Goal: Task Accomplishment & Management: Manage account settings

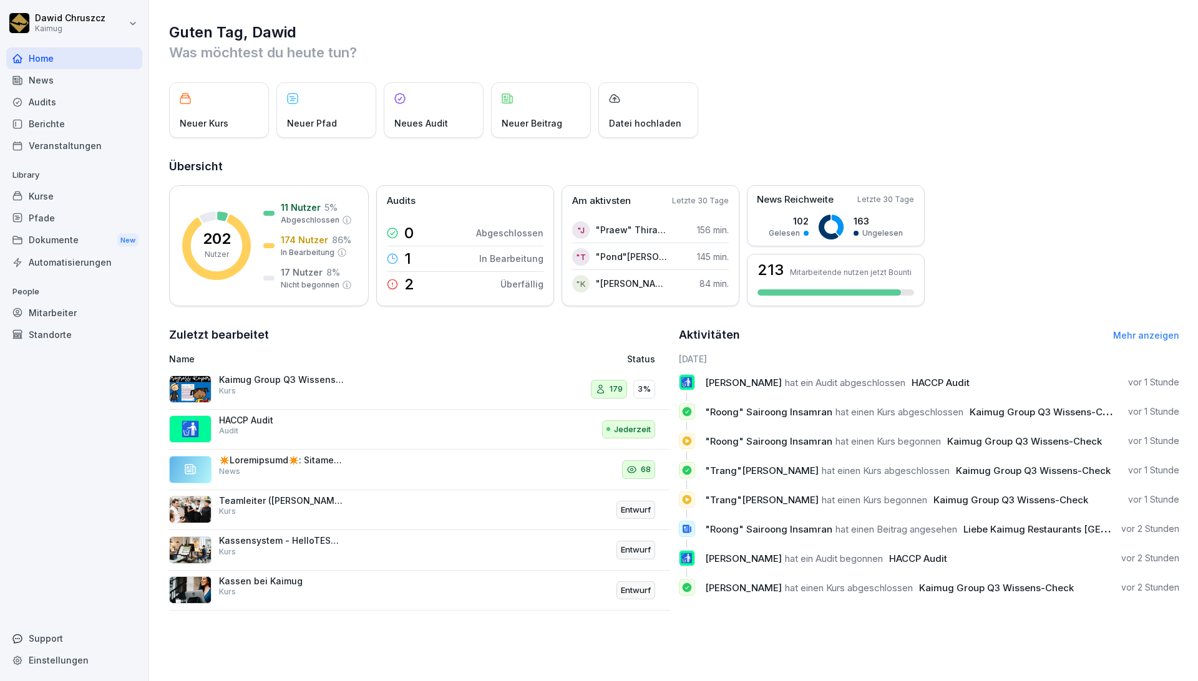
click at [866, 69] on div "Guten Tag, Dawid Was möchtest du heute tun? Neuer Kurs Neuer Pfad Neues Audit N…" at bounding box center [673, 316] width 1049 height 633
click at [1024, 147] on div "Guten Tag, Dawid Was möchtest du heute tun? Neuer Kurs Neuer Pfad Neues Audit N…" at bounding box center [673, 316] width 1049 height 633
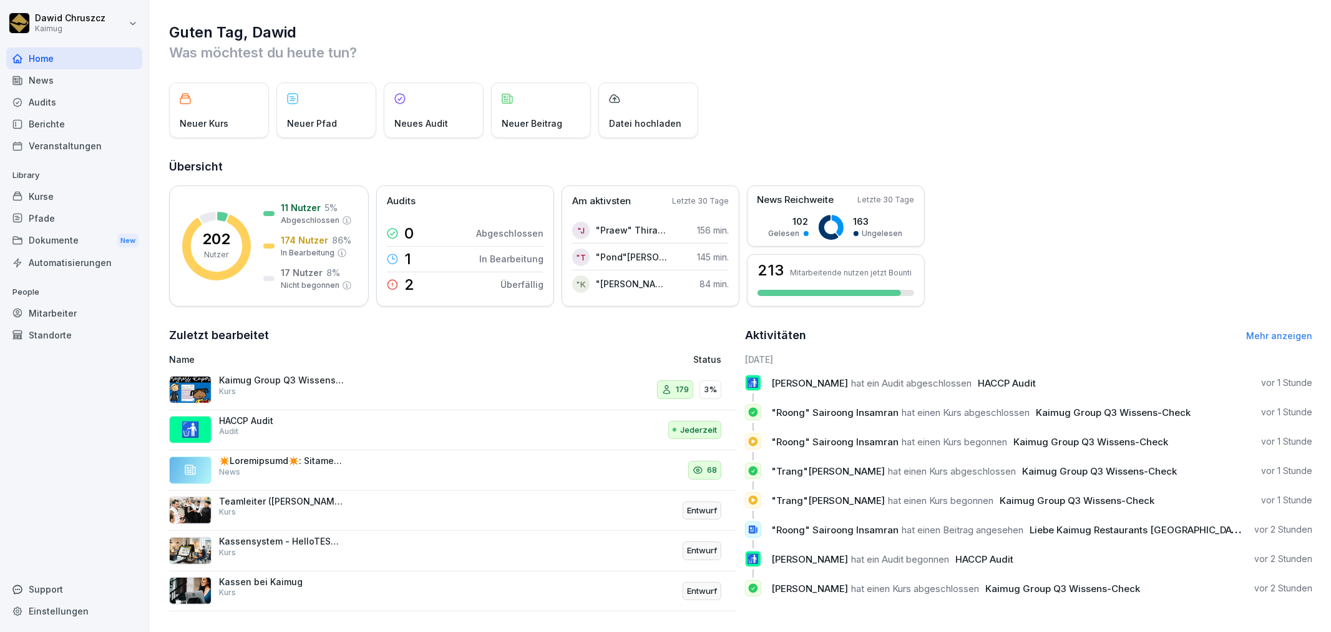
click at [66, 197] on div "Kurse" at bounding box center [74, 196] width 136 height 22
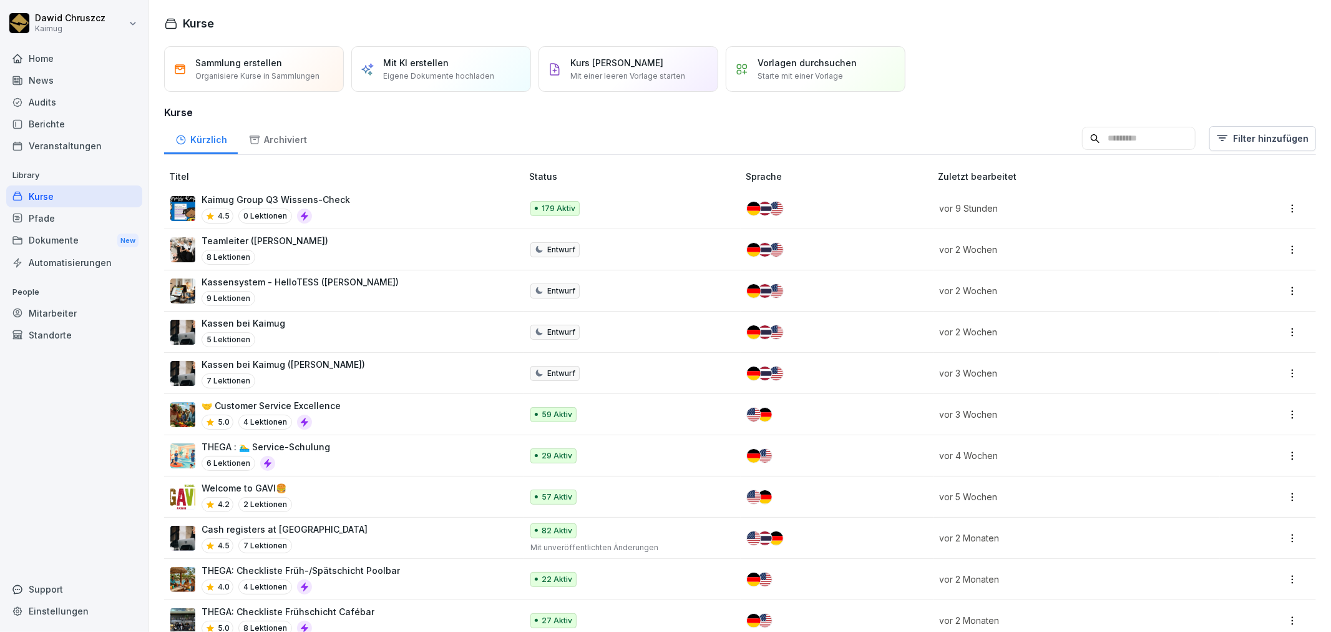
click at [317, 197] on p "Kaimug Group Q3 Wissens-Check" at bounding box center [276, 199] width 149 height 13
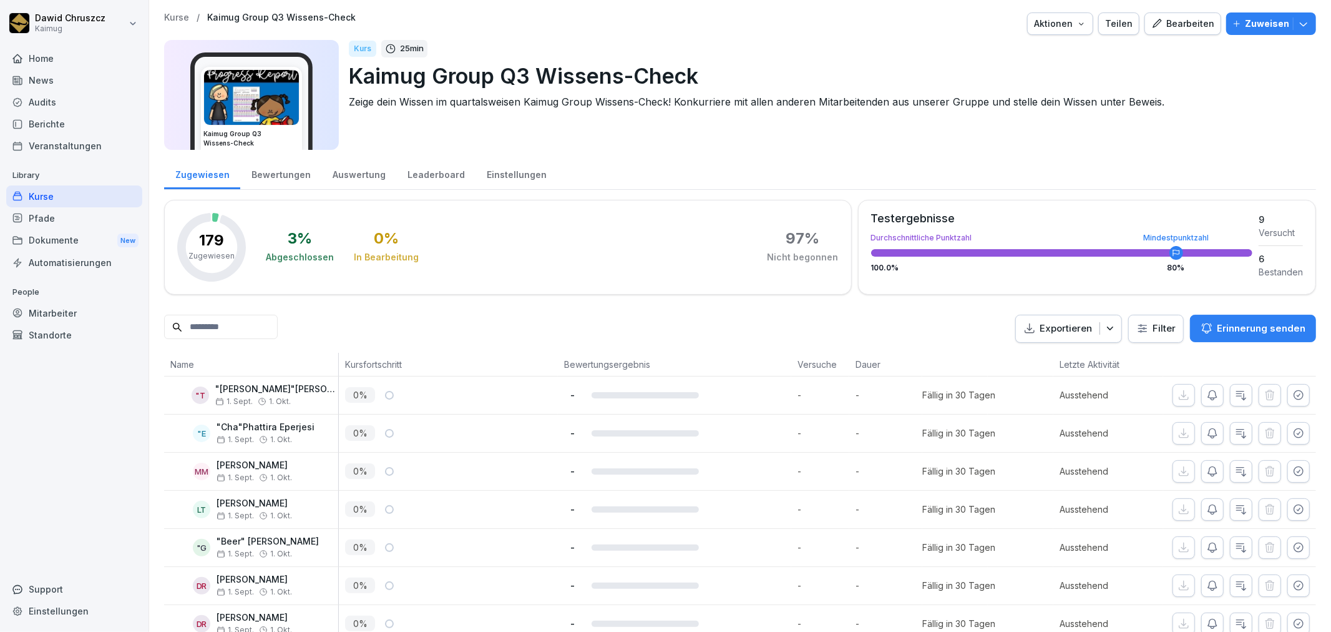
click at [282, 175] on div "Bewertungen" at bounding box center [280, 173] width 81 height 32
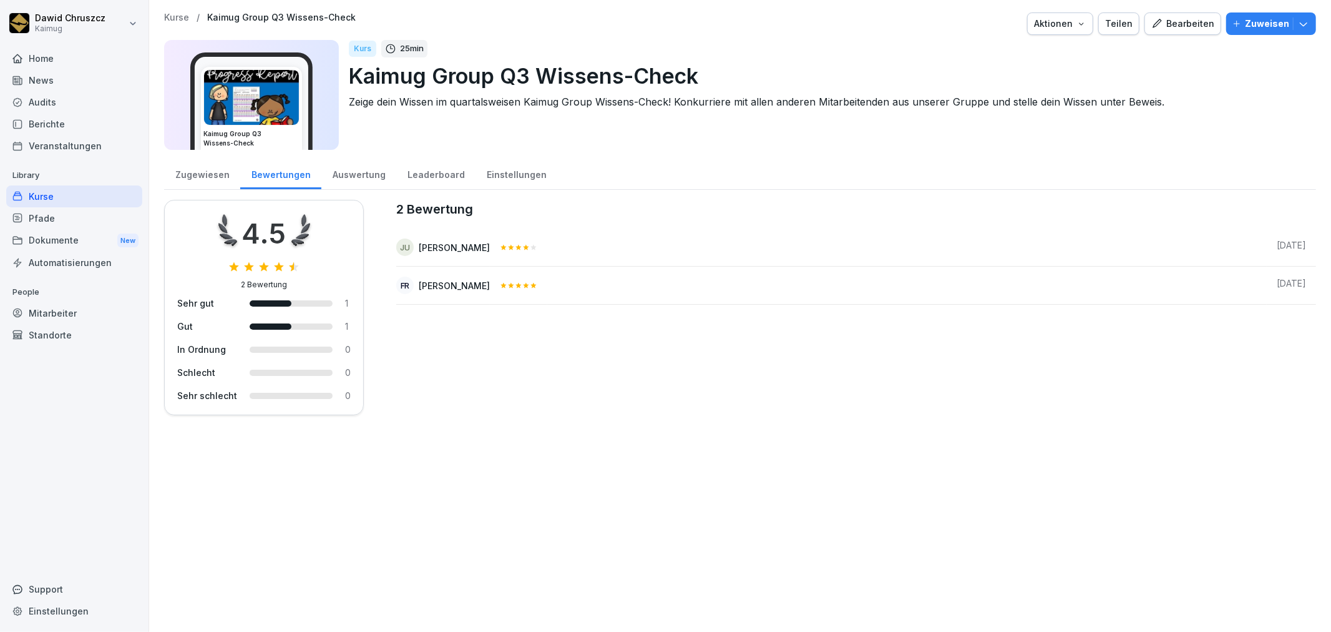
click at [360, 186] on div "Auswertung" at bounding box center [358, 173] width 75 height 32
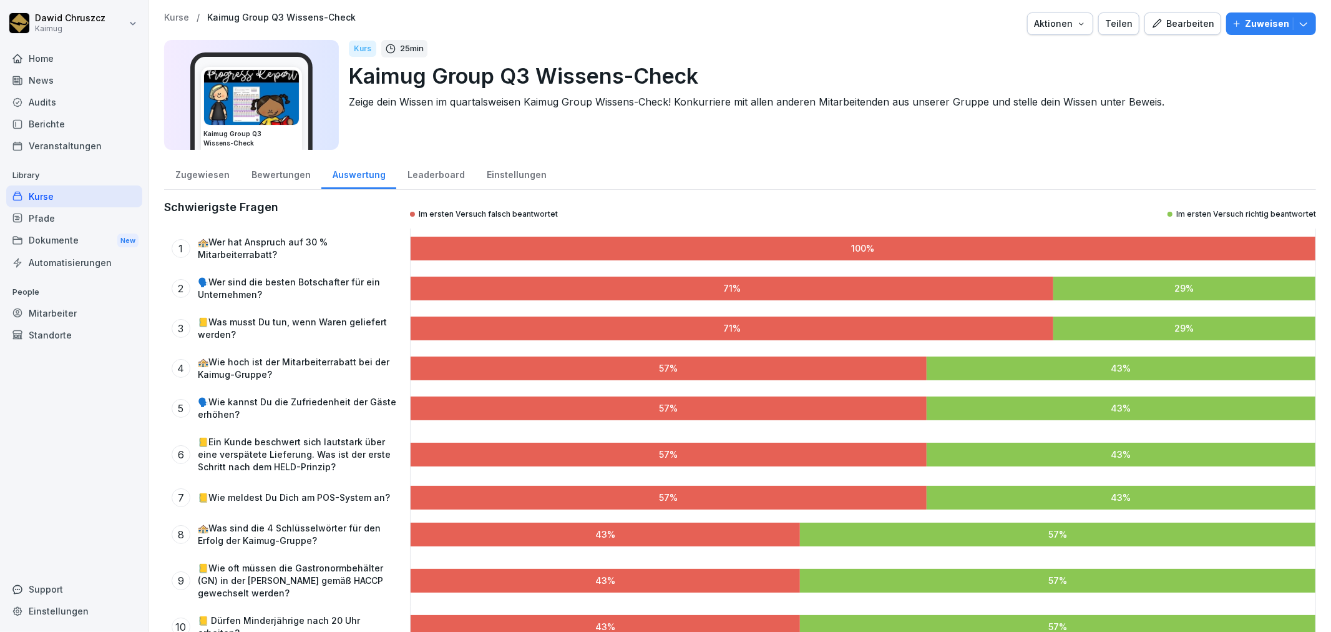
click at [822, 252] on div at bounding box center [863, 249] width 905 height 24
click at [419, 179] on div "Leaderboard" at bounding box center [435, 173] width 79 height 32
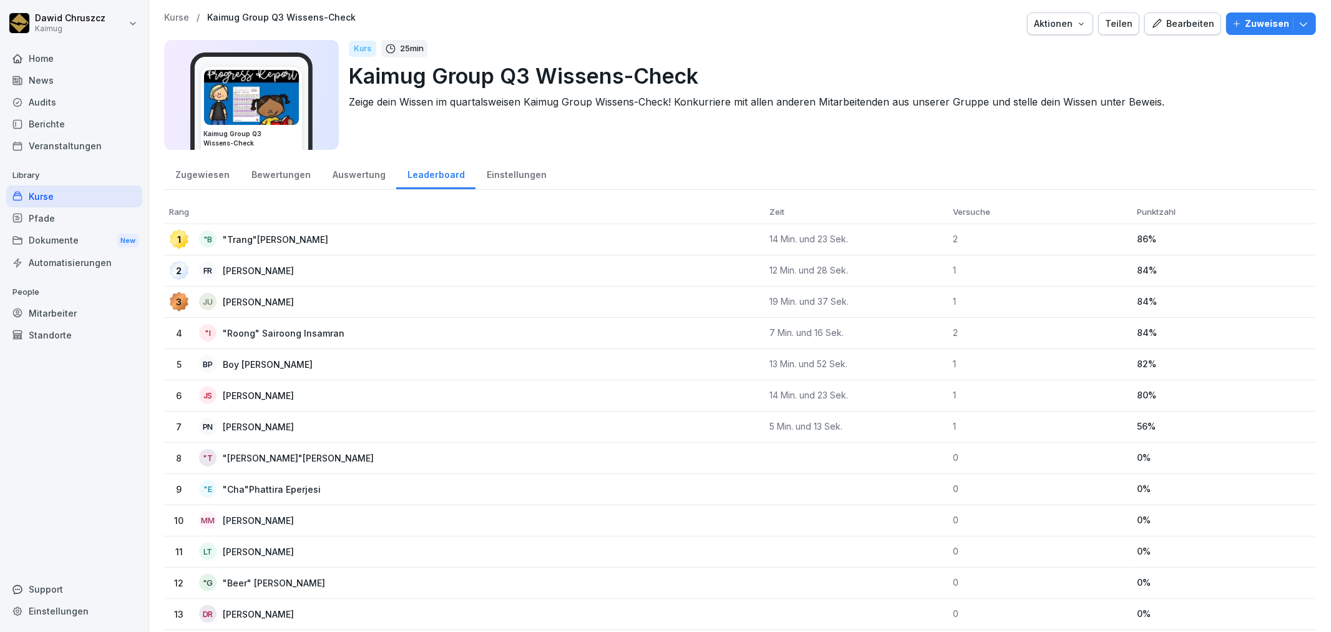
click at [366, 175] on div "Auswertung" at bounding box center [358, 173] width 75 height 32
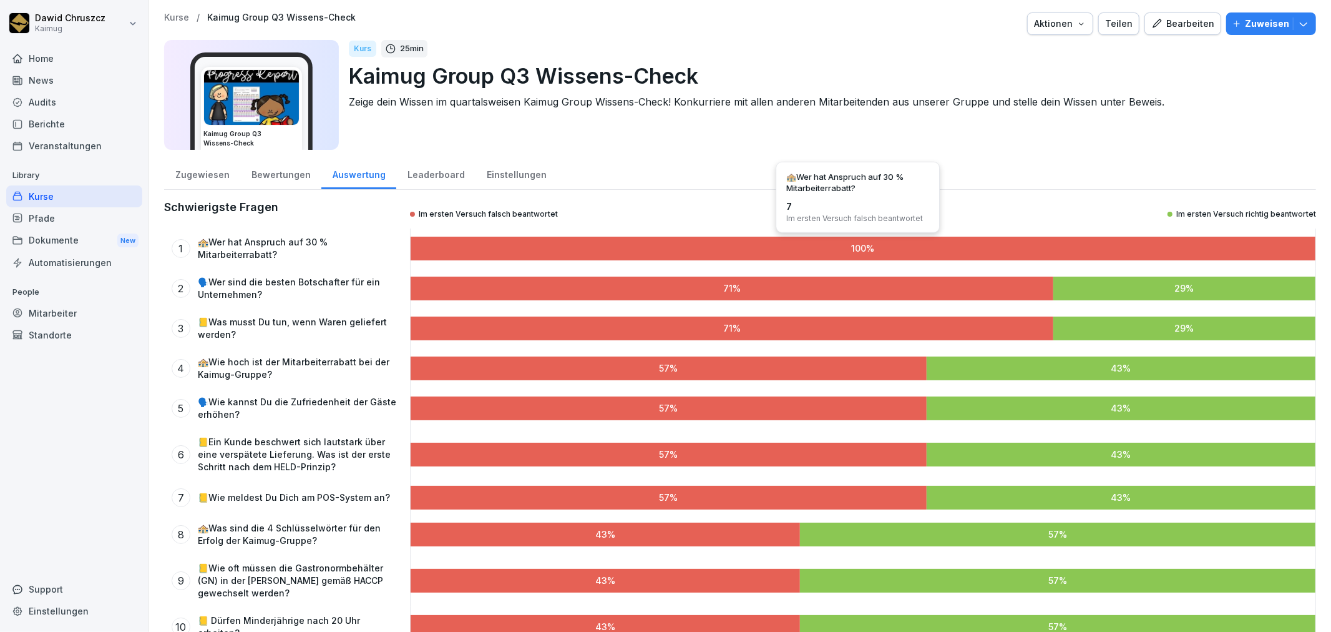
click at [861, 252] on span "0" at bounding box center [864, 248] width 6 height 11
drag, startPoint x: 858, startPoint y: 250, endPoint x: 816, endPoint y: 286, distance: 55.8
click at [816, 286] on div at bounding box center [732, 288] width 643 height 24
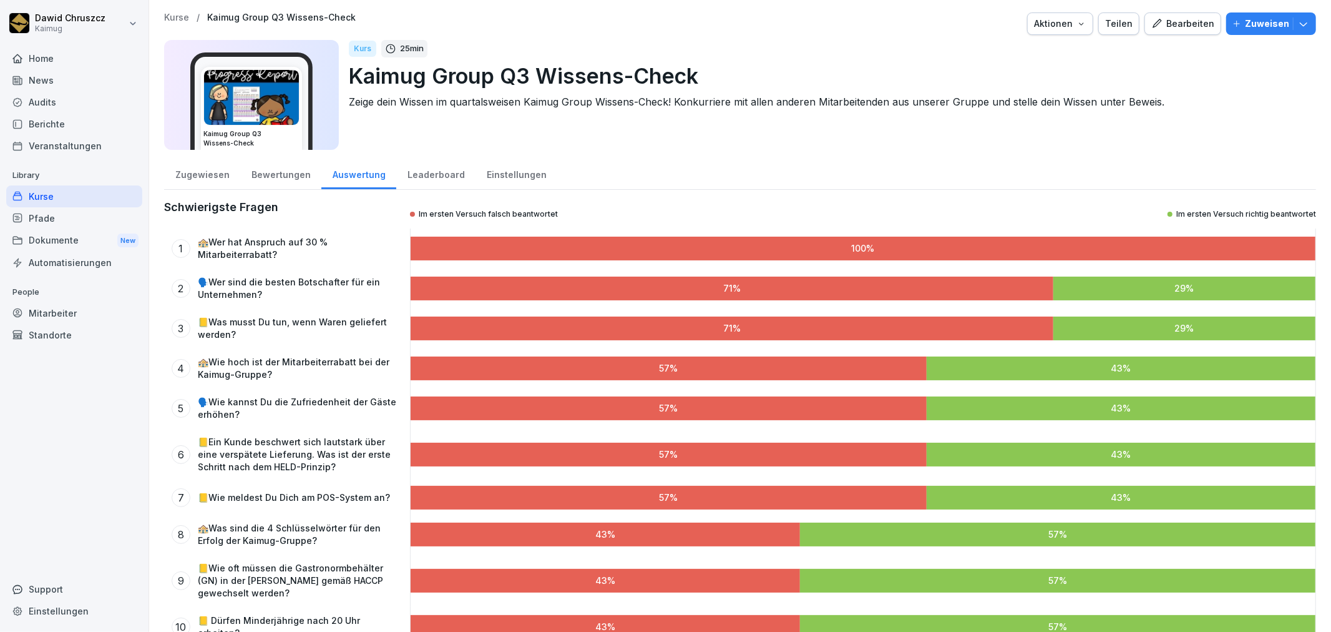
click at [816, 286] on div at bounding box center [732, 288] width 643 height 24
click at [437, 172] on div "Leaderboard" at bounding box center [435, 173] width 79 height 32
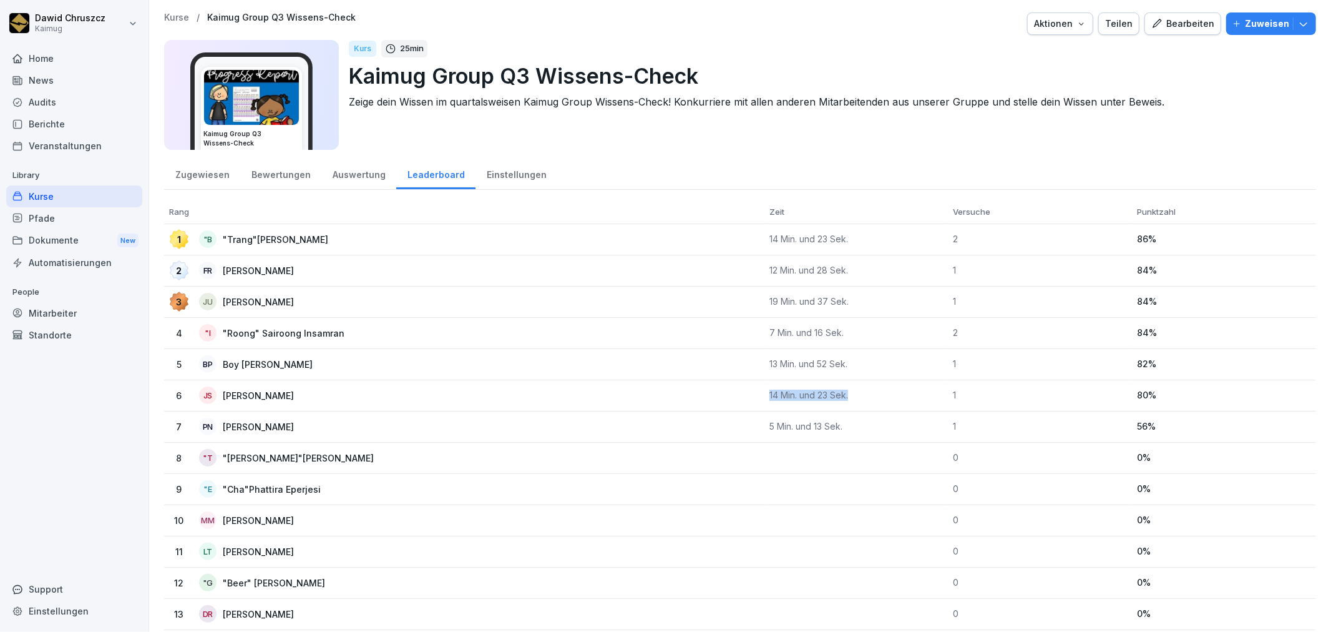
drag, startPoint x: 843, startPoint y: 392, endPoint x: 759, endPoint y: 396, distance: 84.4
click at [764, 396] on td "14 Min. und 23 Sek." at bounding box center [856, 395] width 184 height 31
click at [900, 173] on div "Zugewiesen Bewertungen Auswertung Leaderboard Einstellungen" at bounding box center [740, 173] width 1152 height 32
drag, startPoint x: 849, startPoint y: 235, endPoint x: 825, endPoint y: 186, distance: 55.0
click at [764, 235] on td "14 Min. und 23 Sek." at bounding box center [856, 239] width 184 height 31
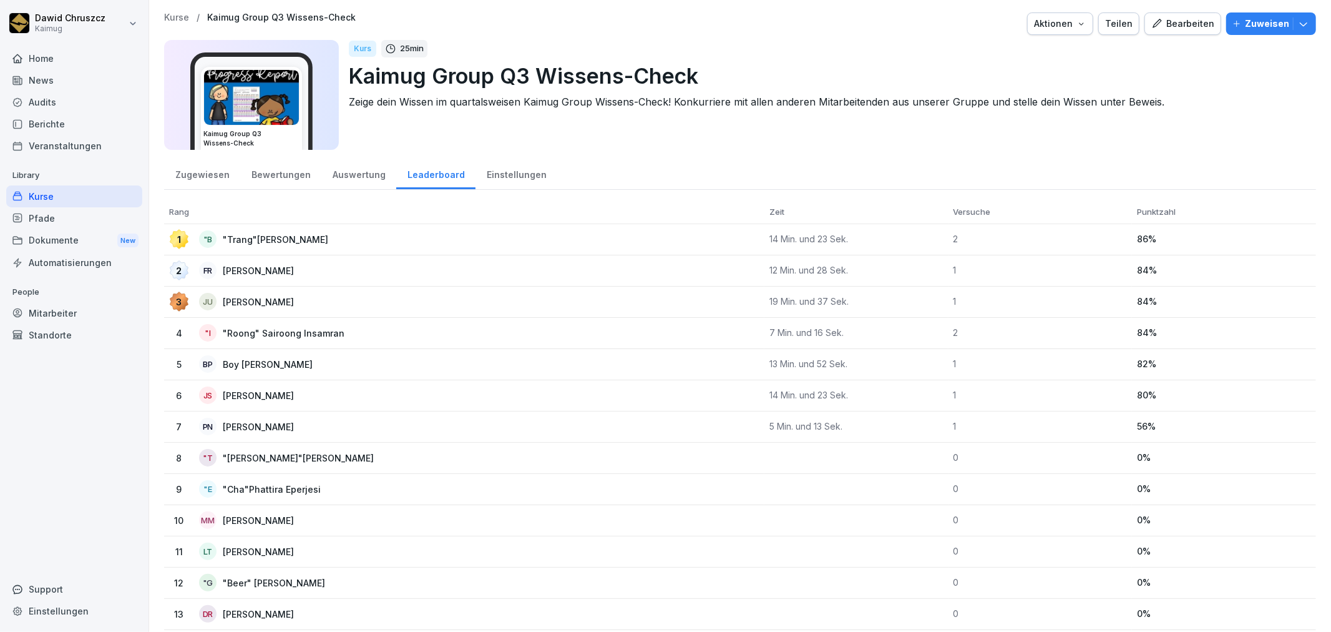
drag, startPoint x: 850, startPoint y: 168, endPoint x: 866, endPoint y: 170, distance: 15.7
click at [854, 168] on div "Zugewiesen Bewertungen Auswertung Leaderboard Einstellungen" at bounding box center [740, 173] width 1152 height 32
drag, startPoint x: 953, startPoint y: 237, endPoint x: 944, endPoint y: 238, distance: 8.8
click at [949, 238] on td "2" at bounding box center [1041, 239] width 184 height 31
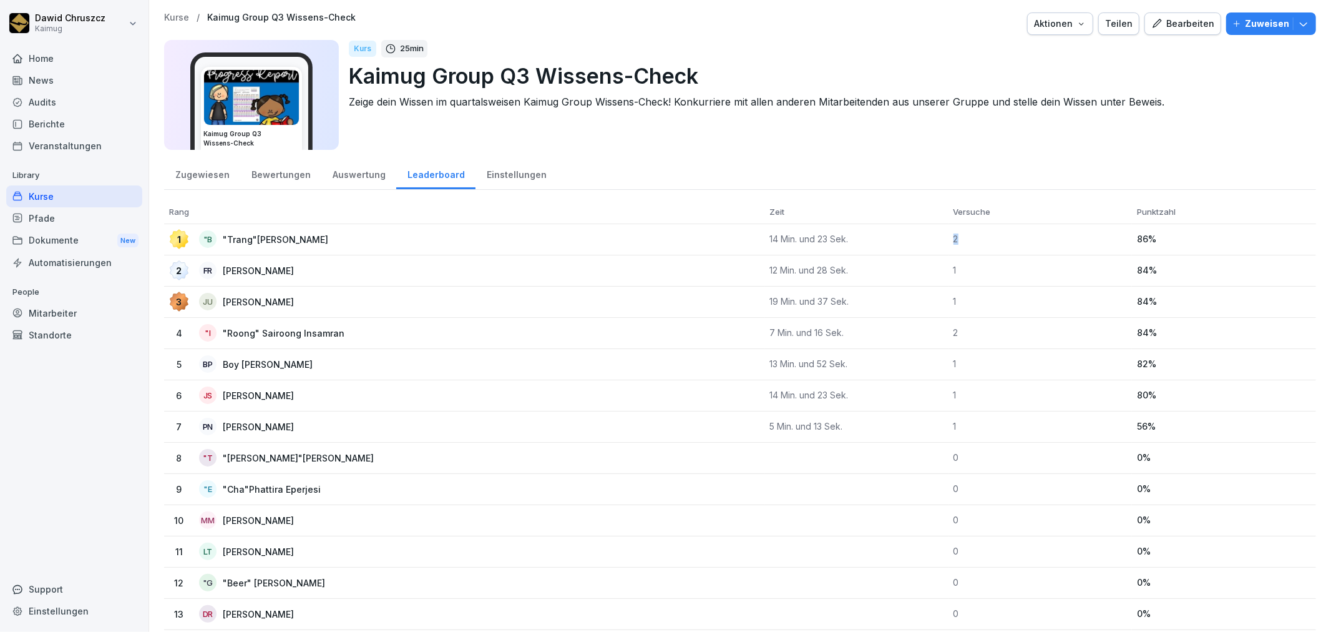
drag, startPoint x: 938, startPoint y: 239, endPoint x: 930, endPoint y: 238, distance: 8.2
click at [930, 238] on tr "1 "B "Trang"[PERSON_NAME] 14 Min. und 23 Sek. 2 86 %" at bounding box center [740, 239] width 1152 height 31
click at [920, 178] on div "Zugewiesen Bewertungen Auswertung Leaderboard Einstellungen" at bounding box center [740, 173] width 1152 height 32
drag, startPoint x: 960, startPoint y: 241, endPoint x: 867, endPoint y: 232, distance: 92.8
click at [900, 246] on tr "1 "B "Trang"[PERSON_NAME] 14 Min. und 23 Sek. 2 86 %" at bounding box center [740, 239] width 1152 height 31
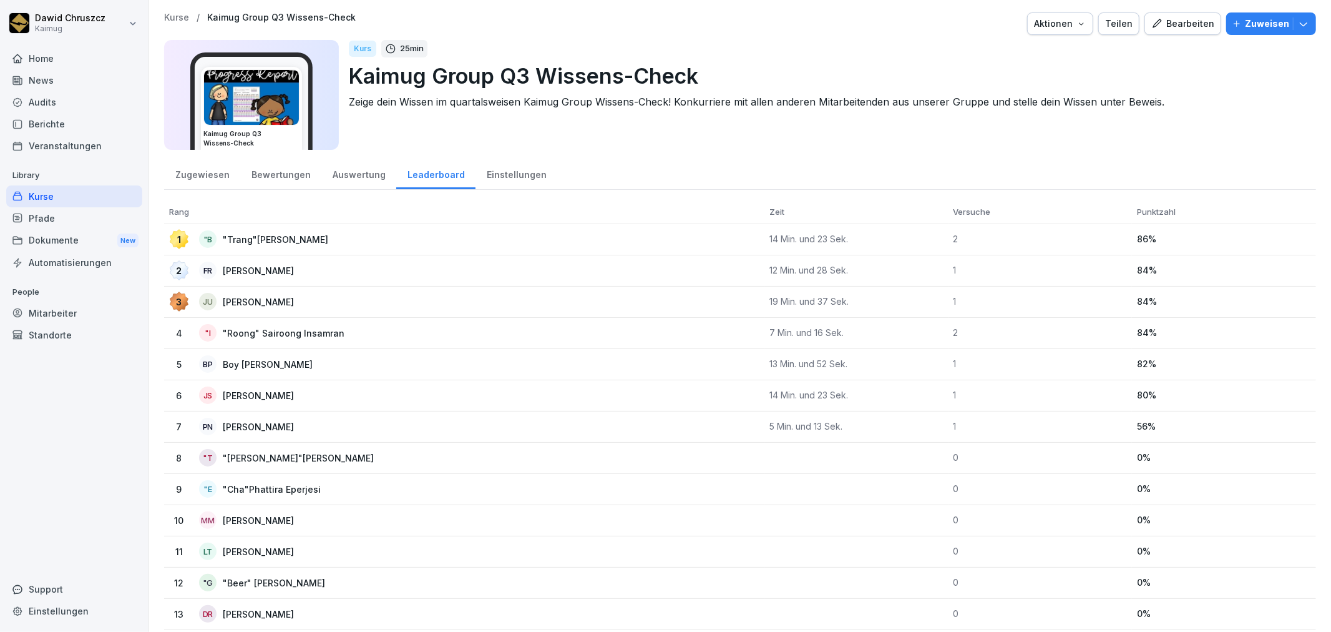
click at [812, 177] on div "Zugewiesen Bewertungen Auswertung Leaderboard Einstellungen" at bounding box center [740, 173] width 1152 height 32
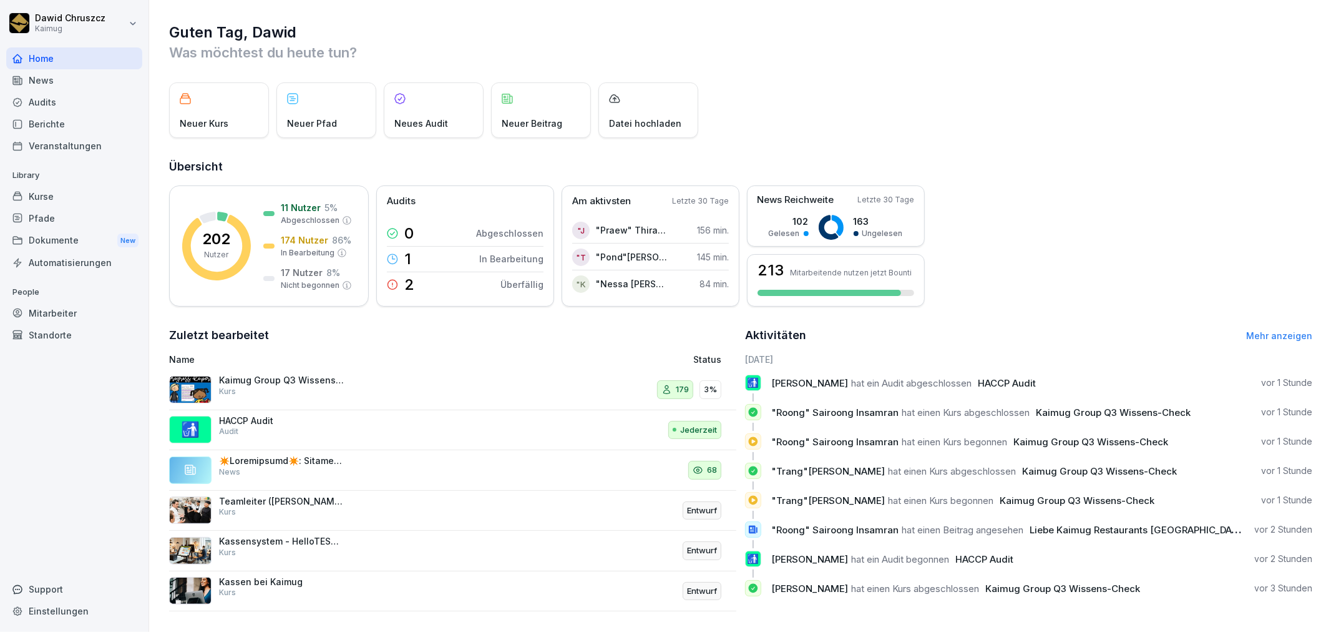
click at [59, 328] on div "Standorte" at bounding box center [74, 335] width 136 height 22
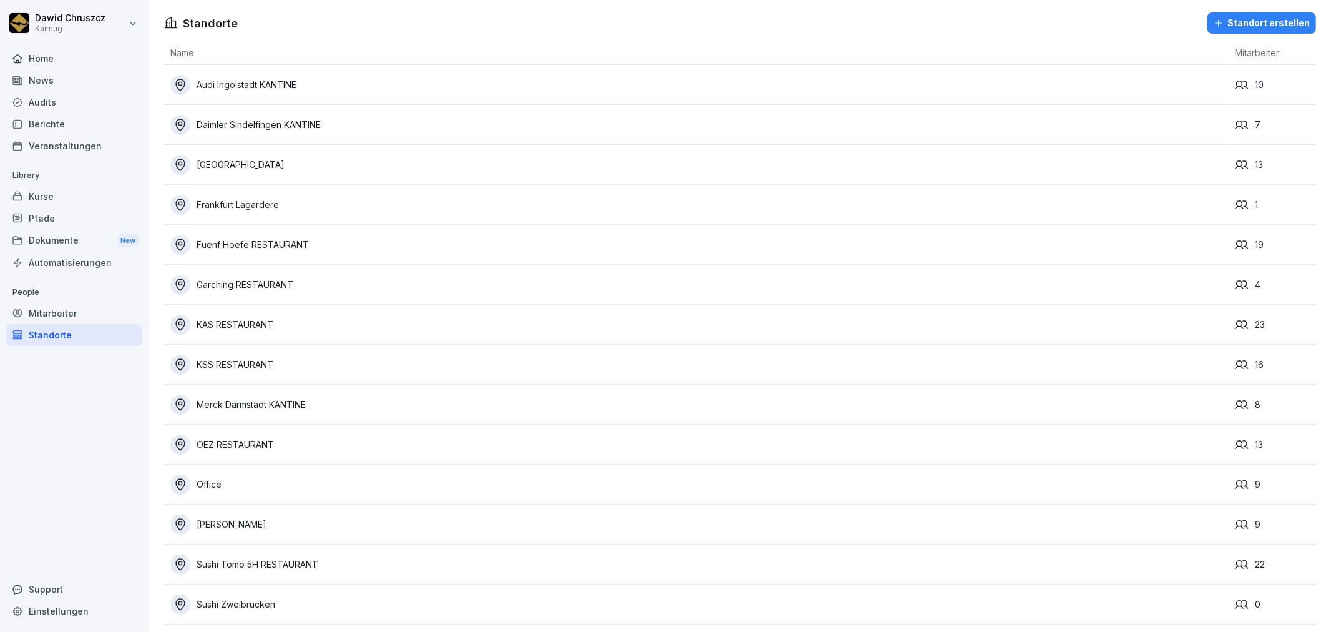
click at [41, 338] on div "Standorte" at bounding box center [74, 335] width 136 height 22
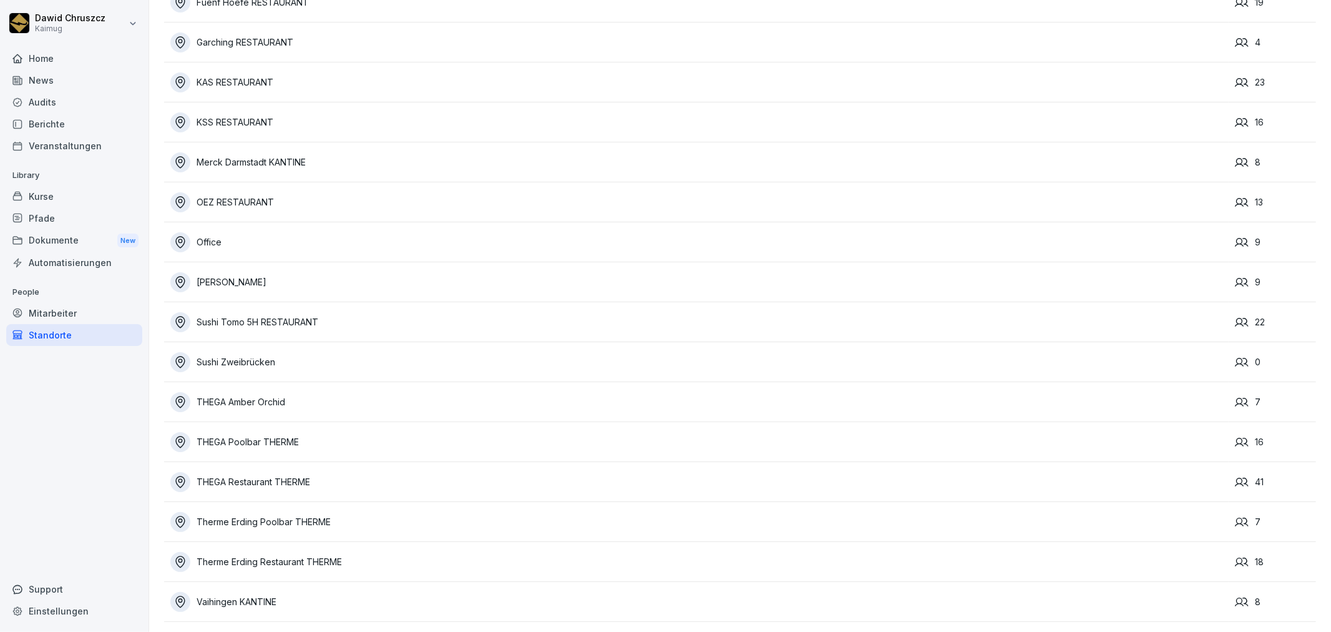
scroll to position [252, 0]
click at [59, 97] on div "Audits" at bounding box center [74, 102] width 136 height 22
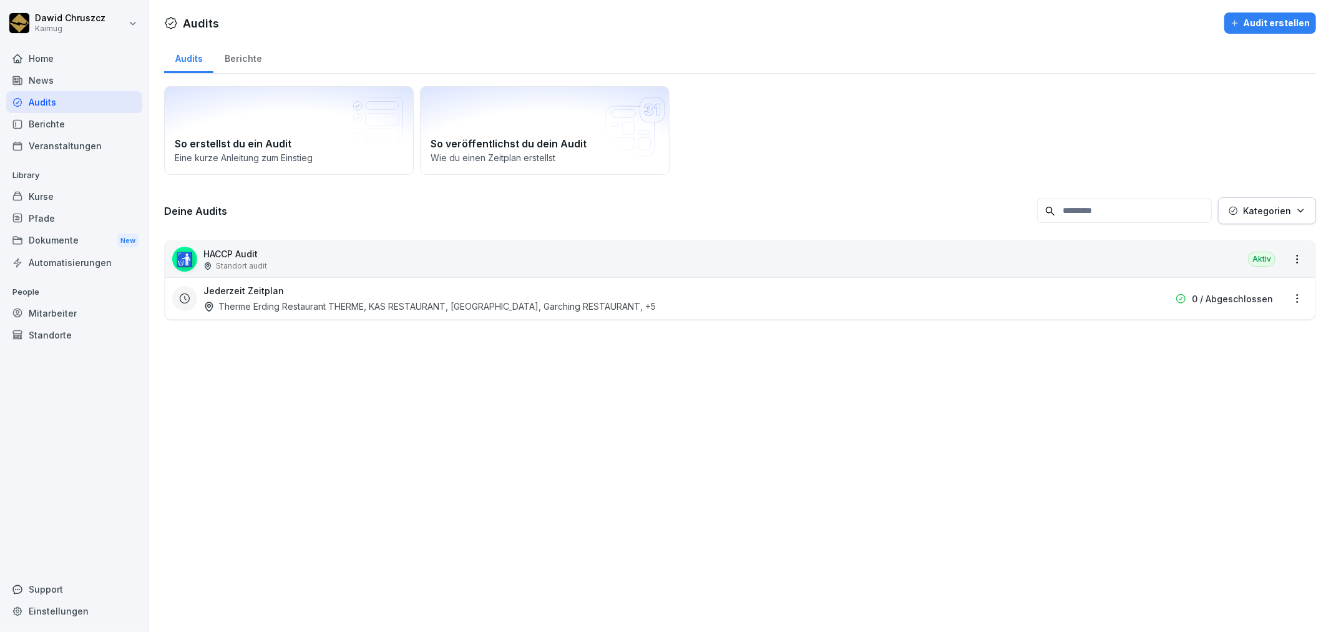
click at [301, 257] on div "🚮 HACCP Audit Standort audit Aktiv" at bounding box center [740, 259] width 1151 height 36
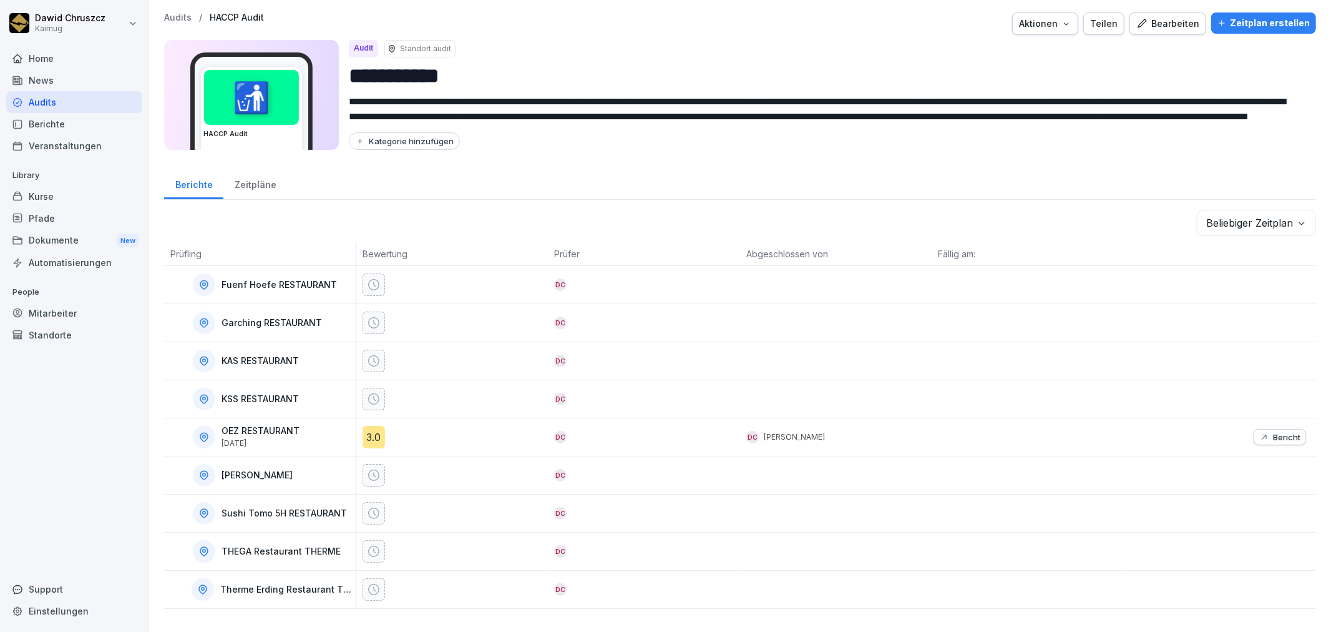
click at [1172, 23] on div "Bearbeiten" at bounding box center [1167, 24] width 63 height 14
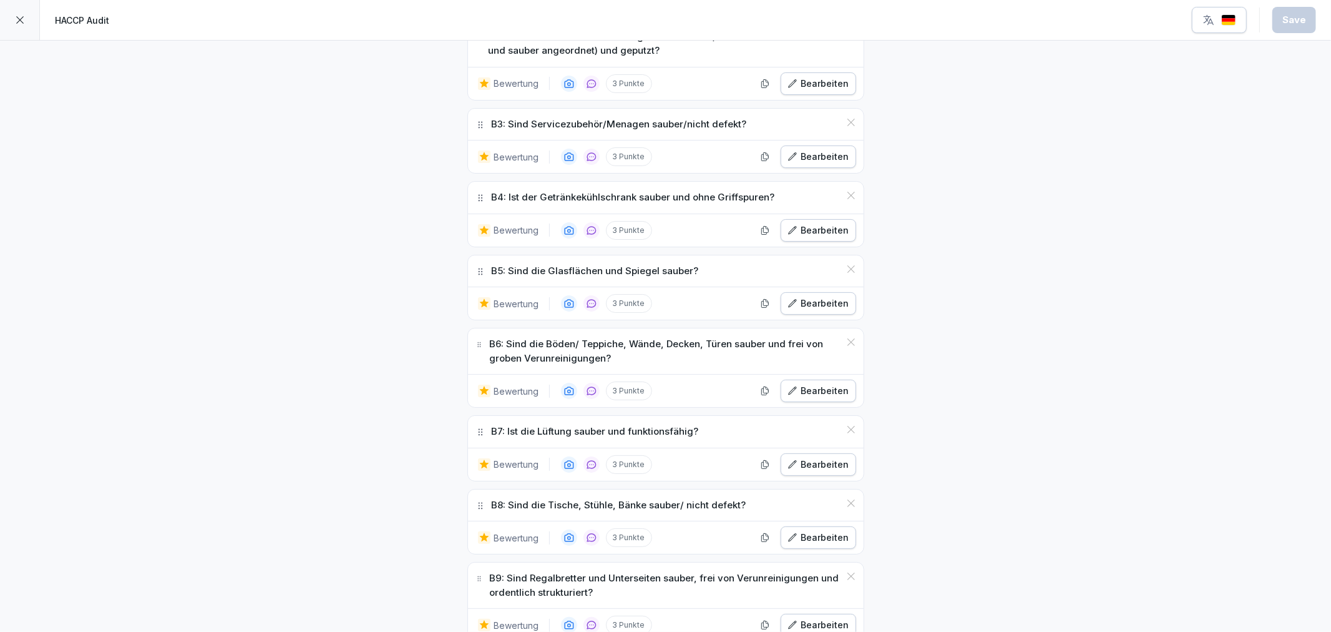
scroll to position [970, 0]
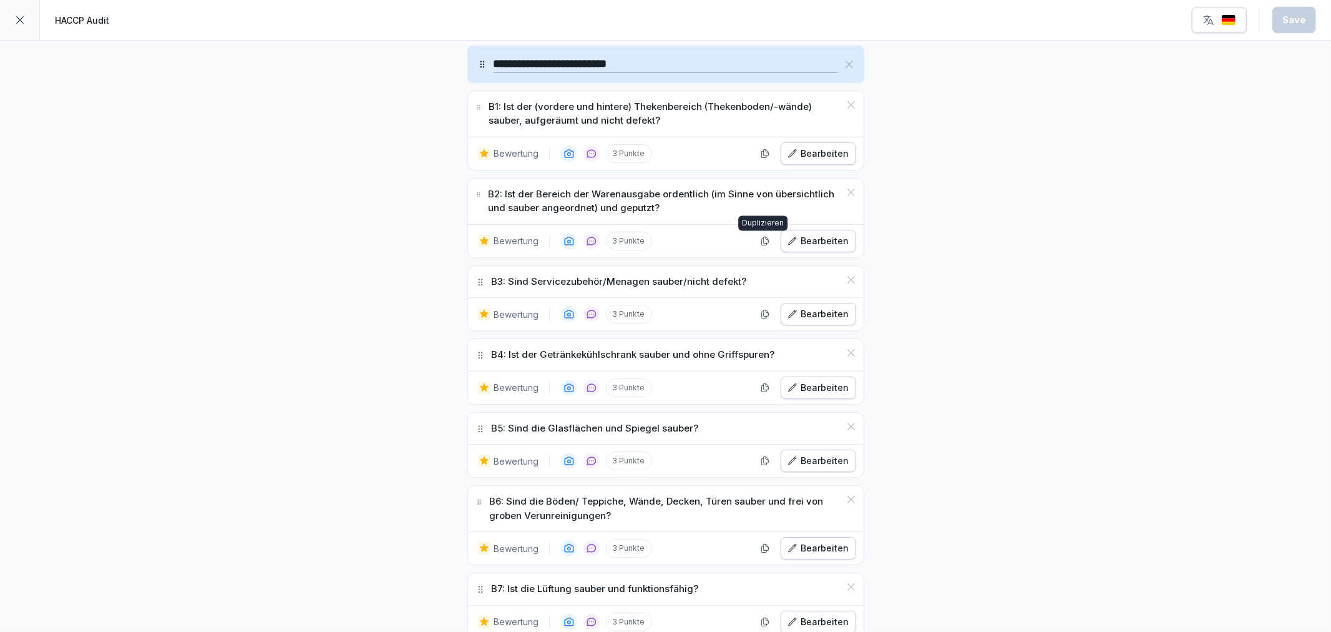
click at [761, 240] on icon "button" at bounding box center [764, 241] width 7 height 8
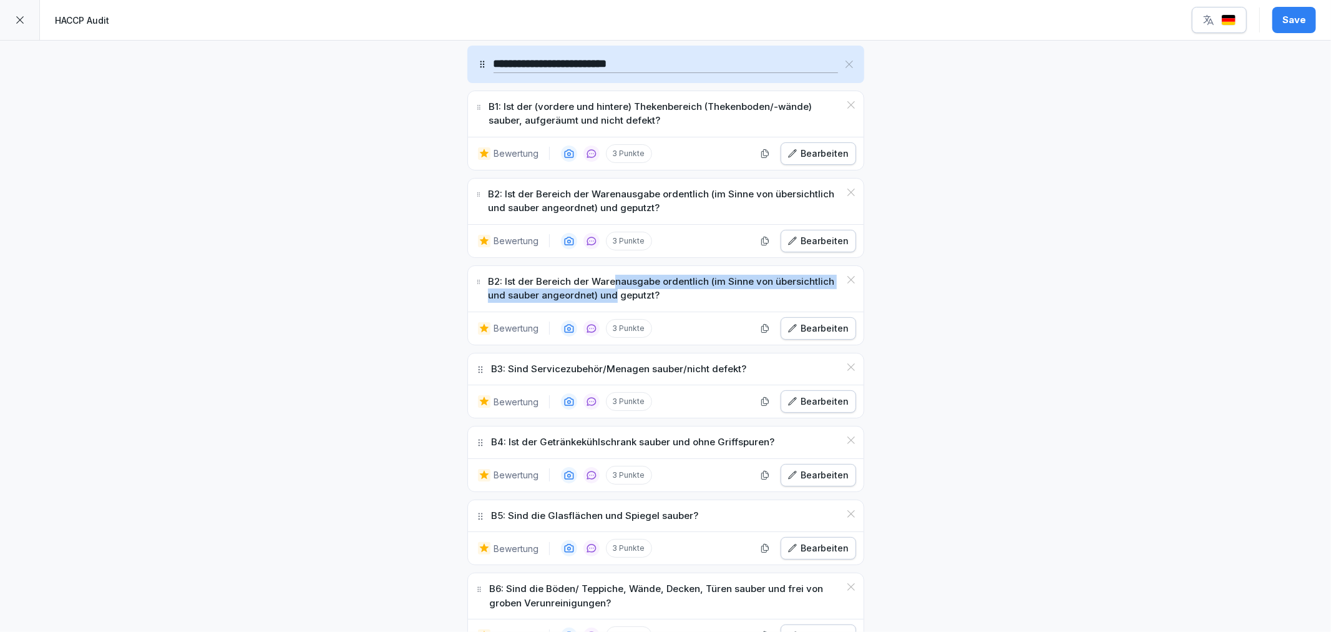
drag, startPoint x: 609, startPoint y: 288, endPoint x: 587, endPoint y: 300, distance: 25.1
click at [608, 307] on div "B2: Ist der Bereich der Warenausgabe ordentlich (im Sinne von übersichtlich und…" at bounding box center [666, 289] width 396 height 46
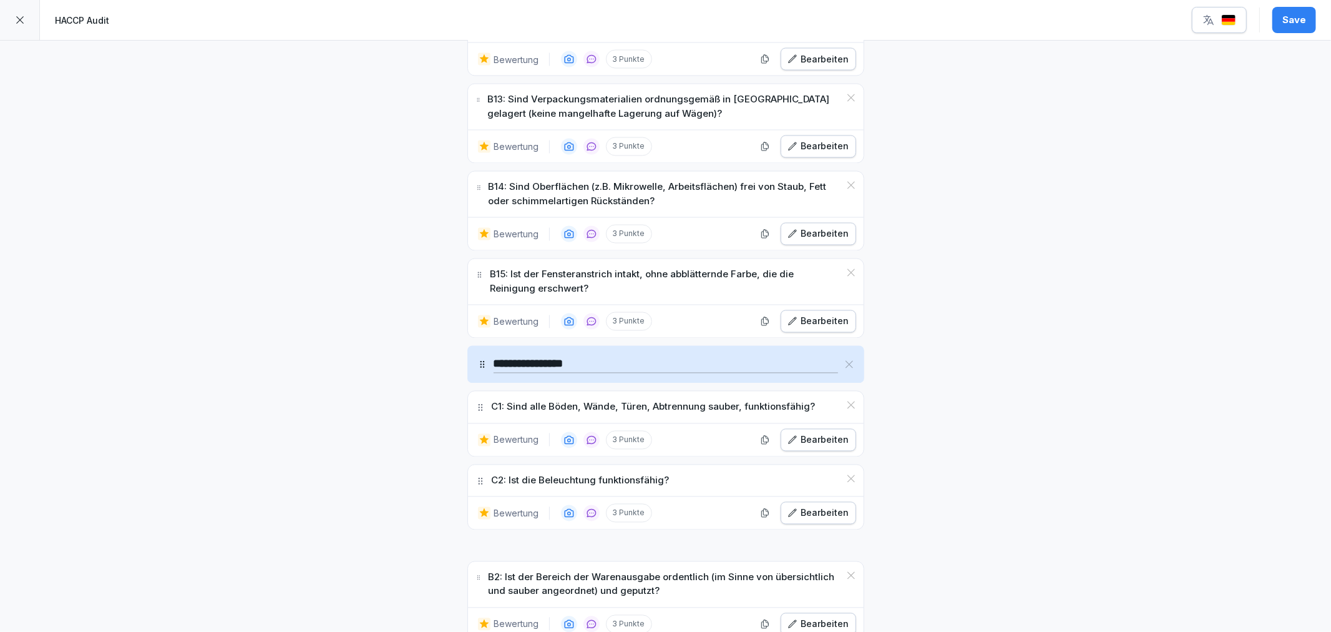
scroll to position [1977, 0]
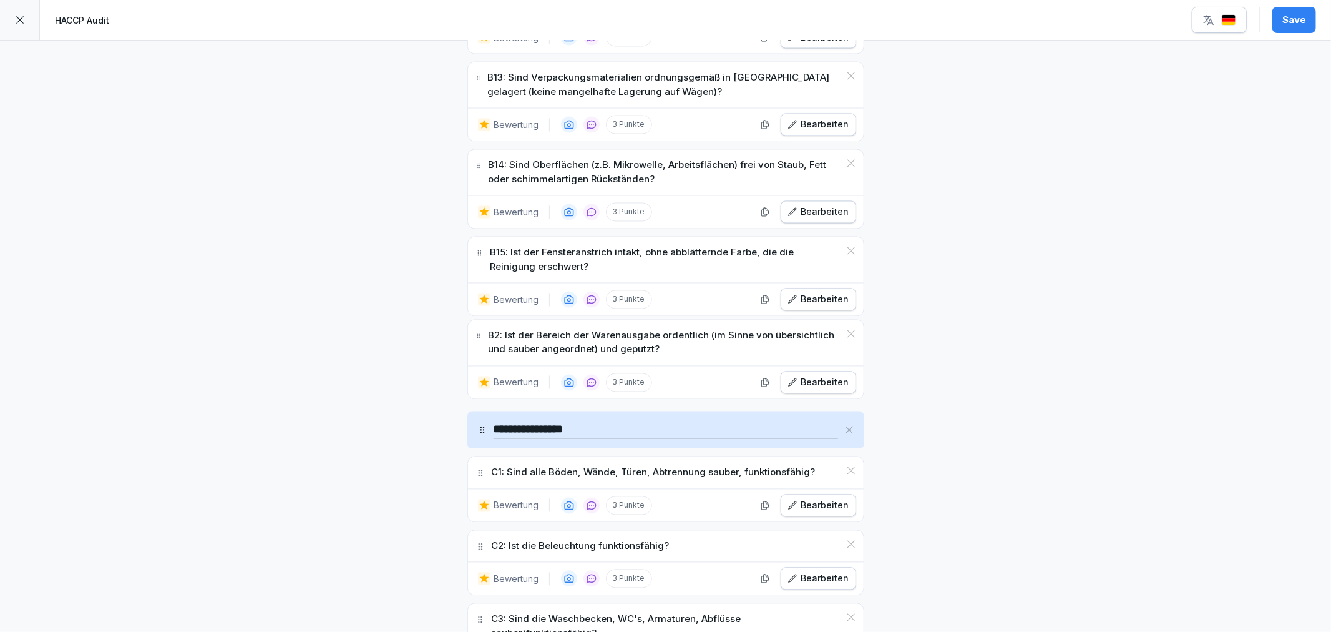
drag, startPoint x: 472, startPoint y: 285, endPoint x: 479, endPoint y: 339, distance: 54.7
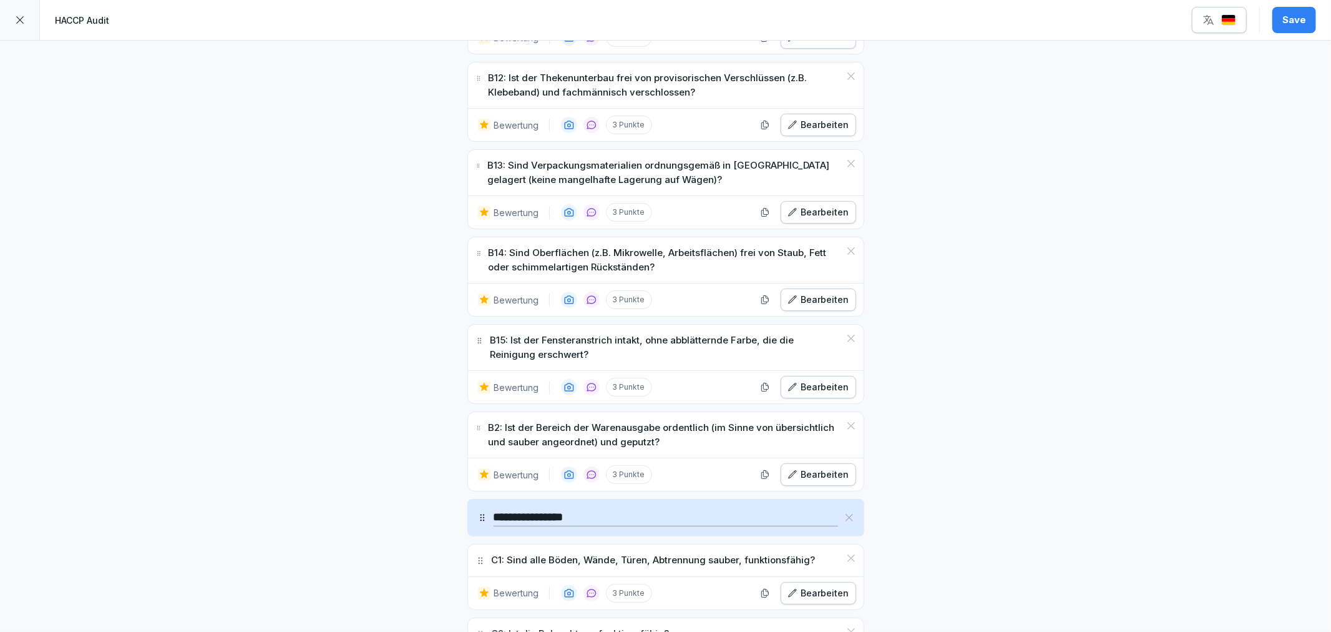
drag, startPoint x: 814, startPoint y: 394, endPoint x: 812, endPoint y: 387, distance: 7.1
click at [812, 387] on div "Bearbeiten" at bounding box center [819, 387] width 62 height 14
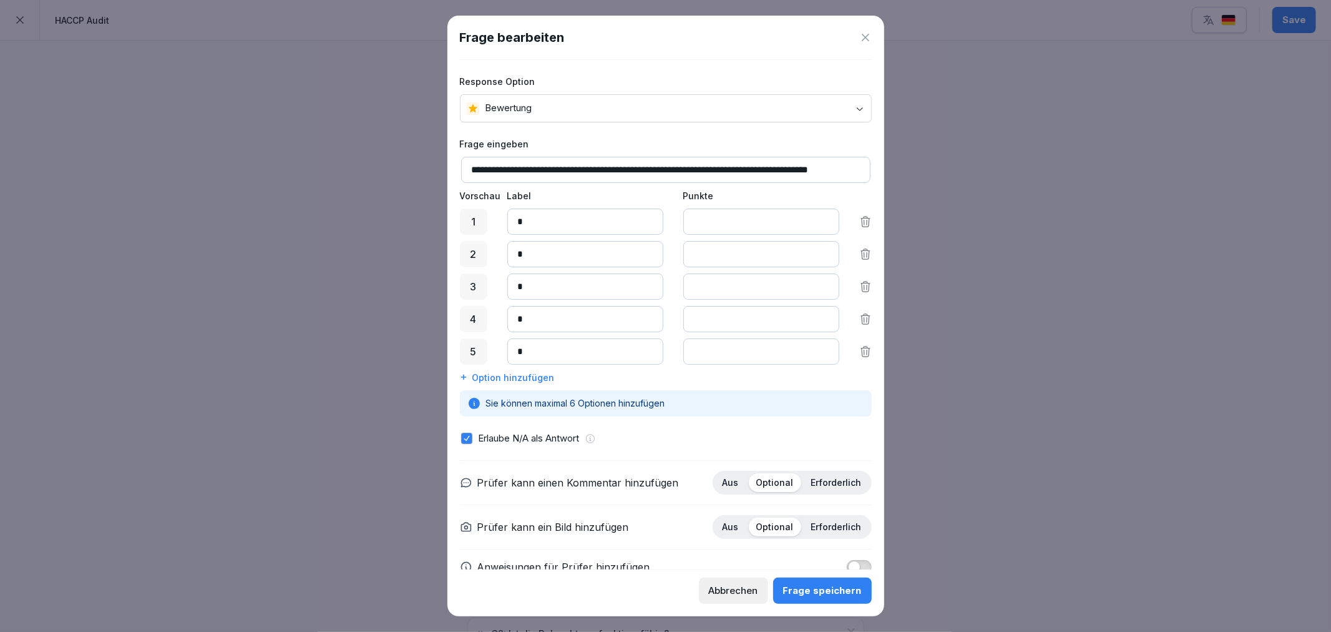
scroll to position [0, 16]
drag, startPoint x: 492, startPoint y: 171, endPoint x: 951, endPoint y: 157, distance: 459.5
click at [951, 157] on body "**********" at bounding box center [665, 316] width 1331 height 632
type input "****"
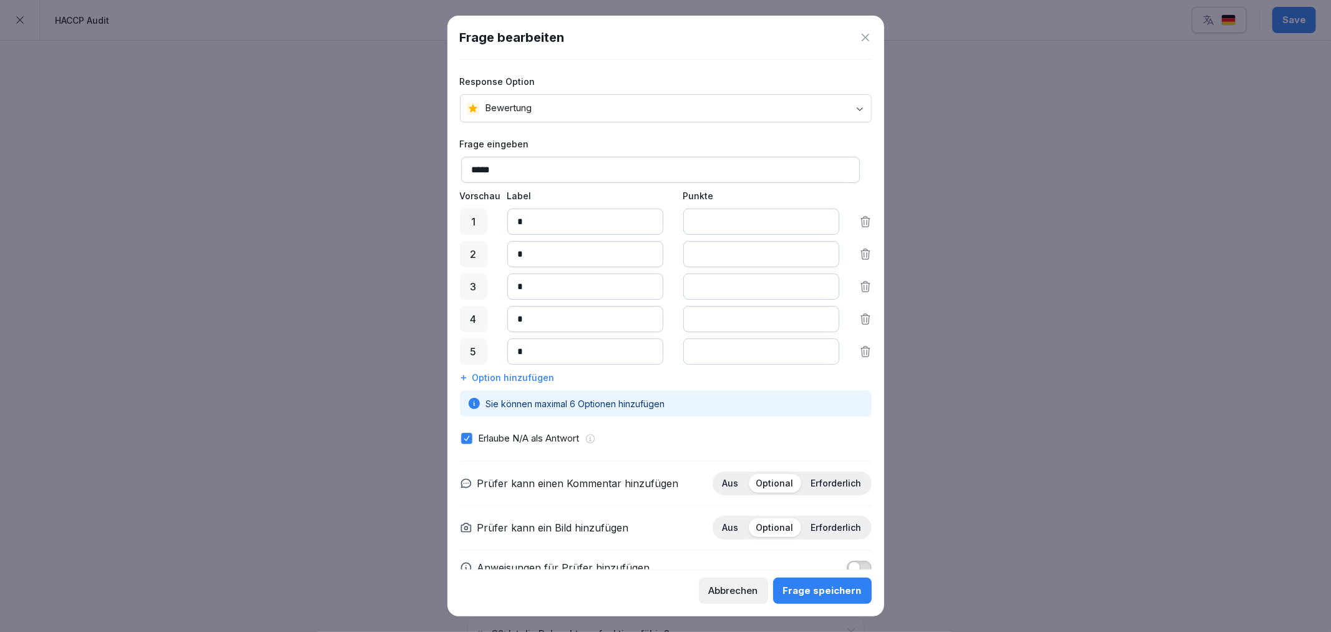
click at [812, 583] on div "Frage speichern" at bounding box center [822, 590] width 79 height 14
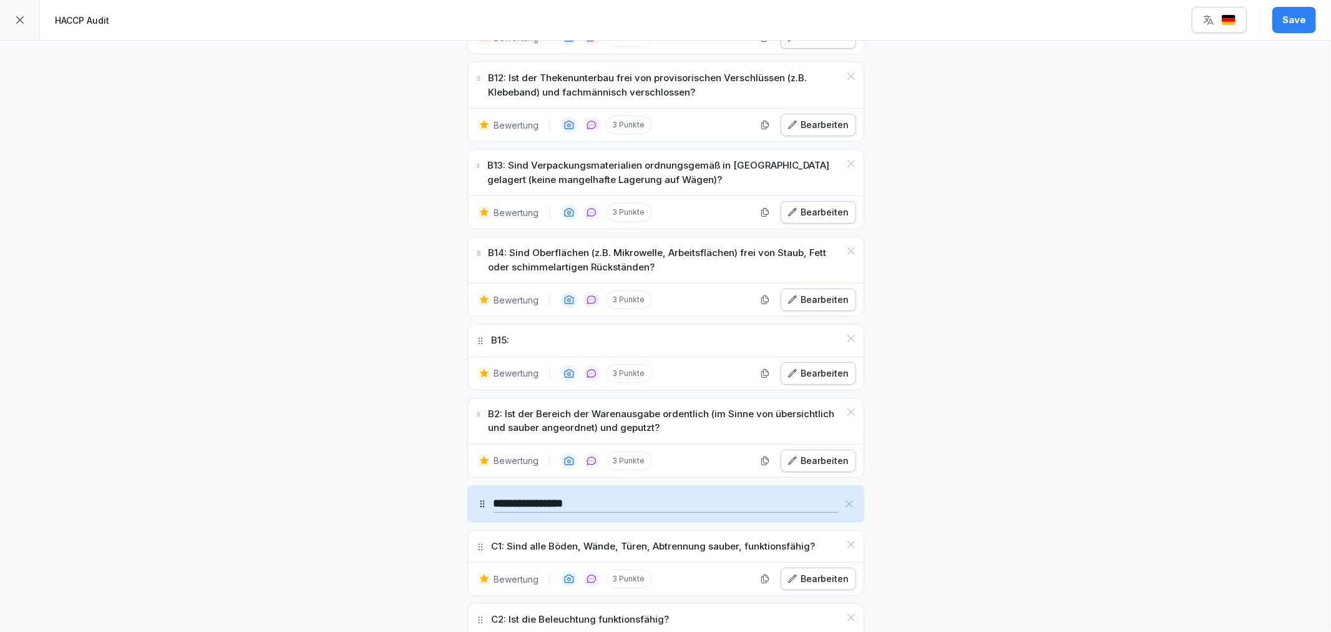
click at [17, 26] on div at bounding box center [20, 20] width 40 height 40
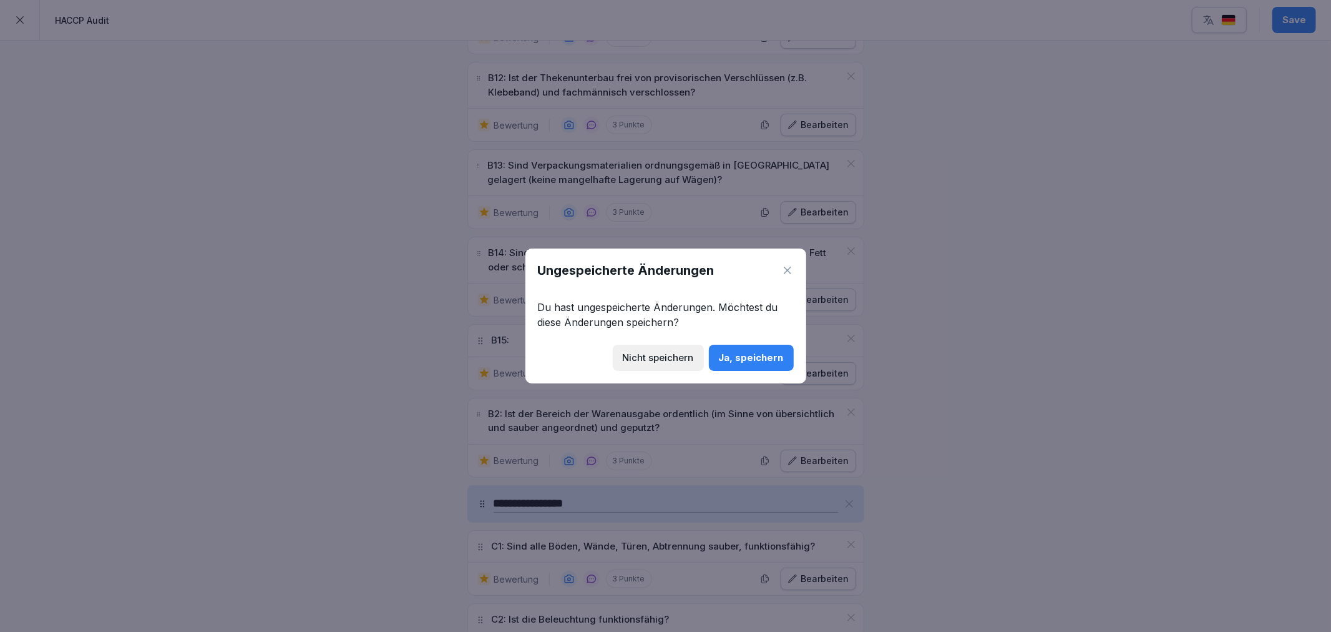
click at [668, 353] on div "Nicht speichern" at bounding box center [658, 358] width 71 height 14
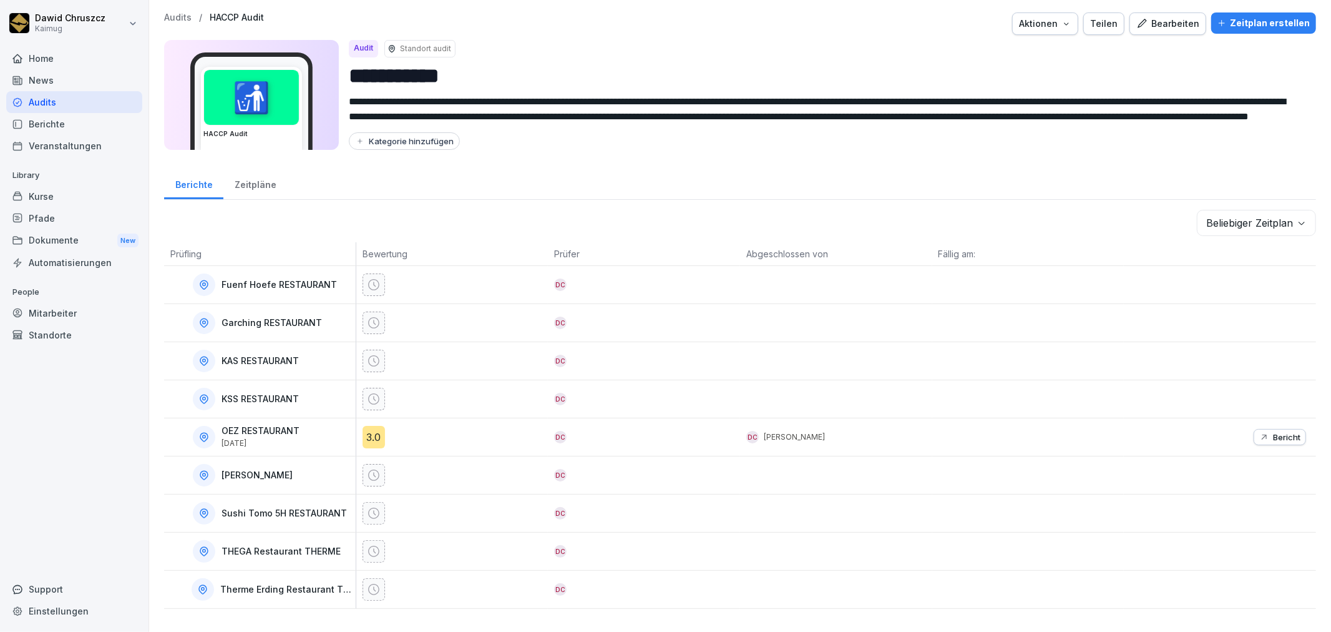
click at [1154, 36] on div "**********" at bounding box center [740, 84] width 1152 height 145
click at [1153, 32] on button "Bearbeiten" at bounding box center [1167, 23] width 77 height 22
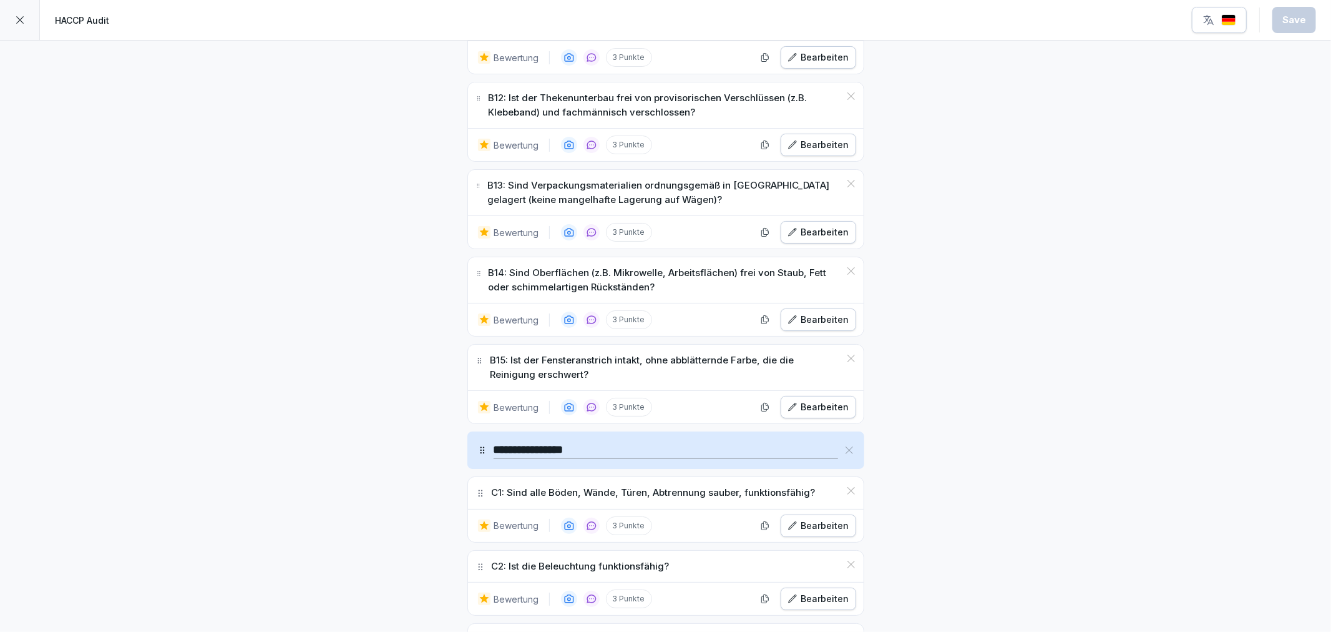
scroll to position [1872, 0]
click at [765, 407] on icon "button" at bounding box center [765, 404] width 10 height 10
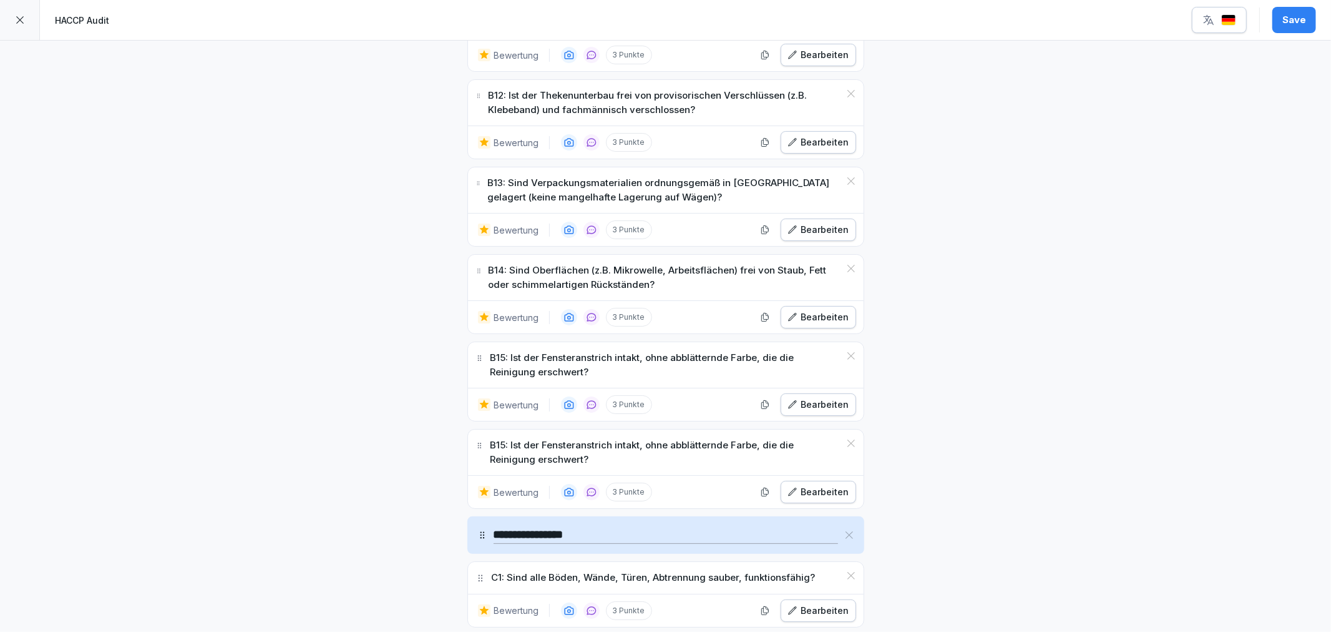
click at [804, 494] on div "Bearbeiten" at bounding box center [819, 492] width 62 height 14
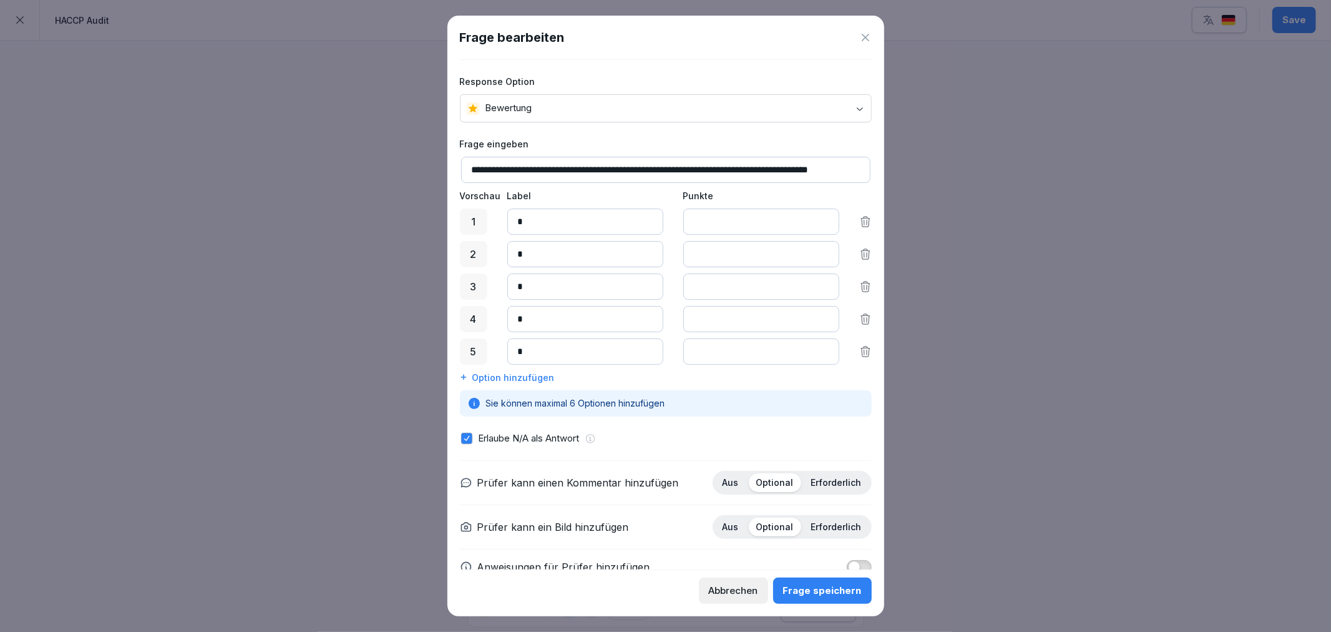
scroll to position [0, 16]
drag, startPoint x: 491, startPoint y: 169, endPoint x: 1111, endPoint y: 169, distance: 619.7
click at [1111, 169] on body "**********" at bounding box center [665, 316] width 1331 height 632
click at [484, 169] on input "****" at bounding box center [660, 170] width 399 height 26
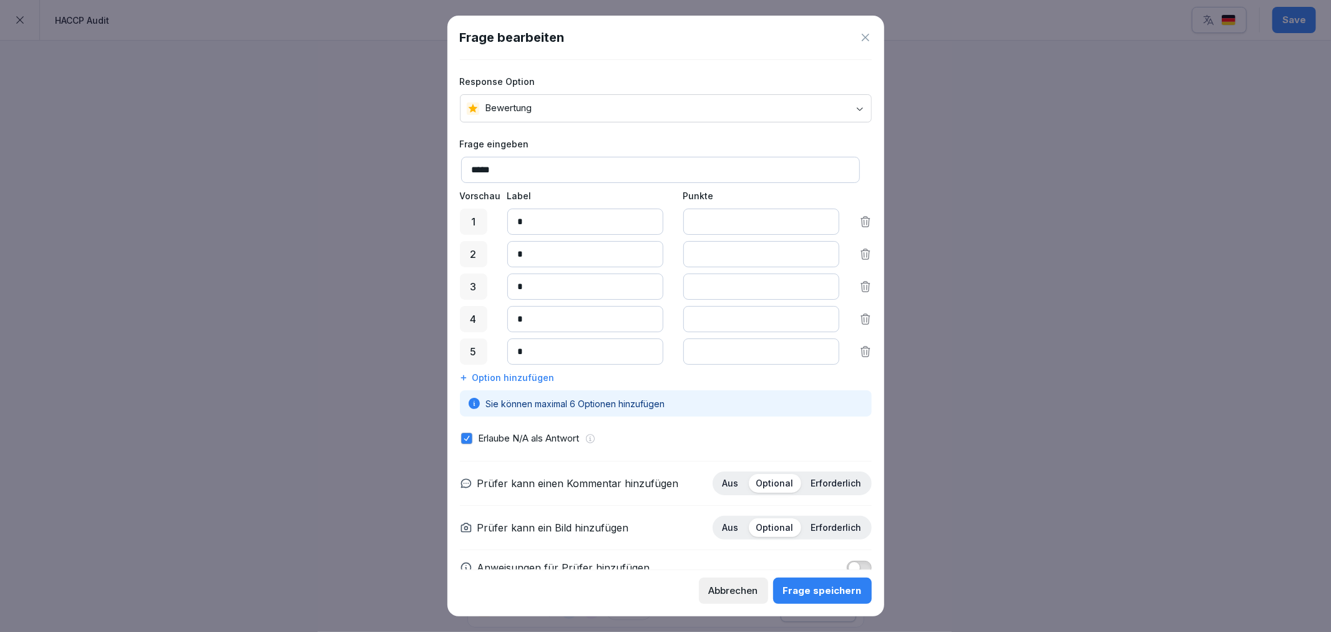
click at [504, 172] on input "****" at bounding box center [660, 170] width 399 height 26
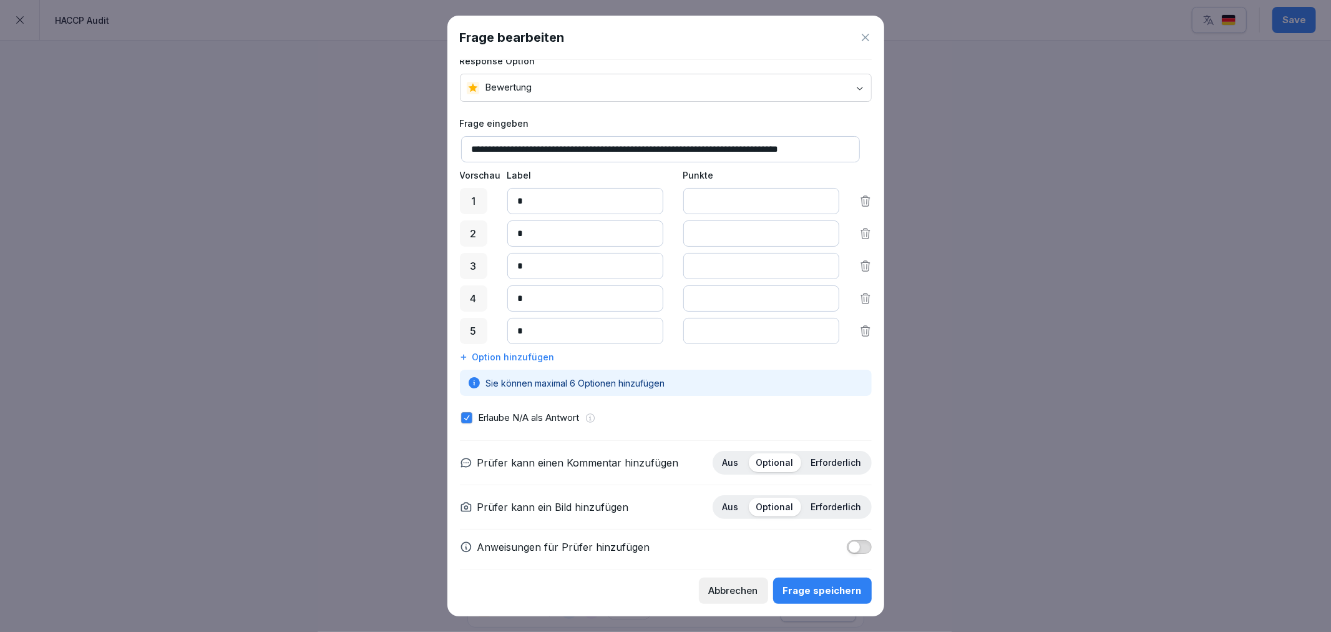
scroll to position [31, 0]
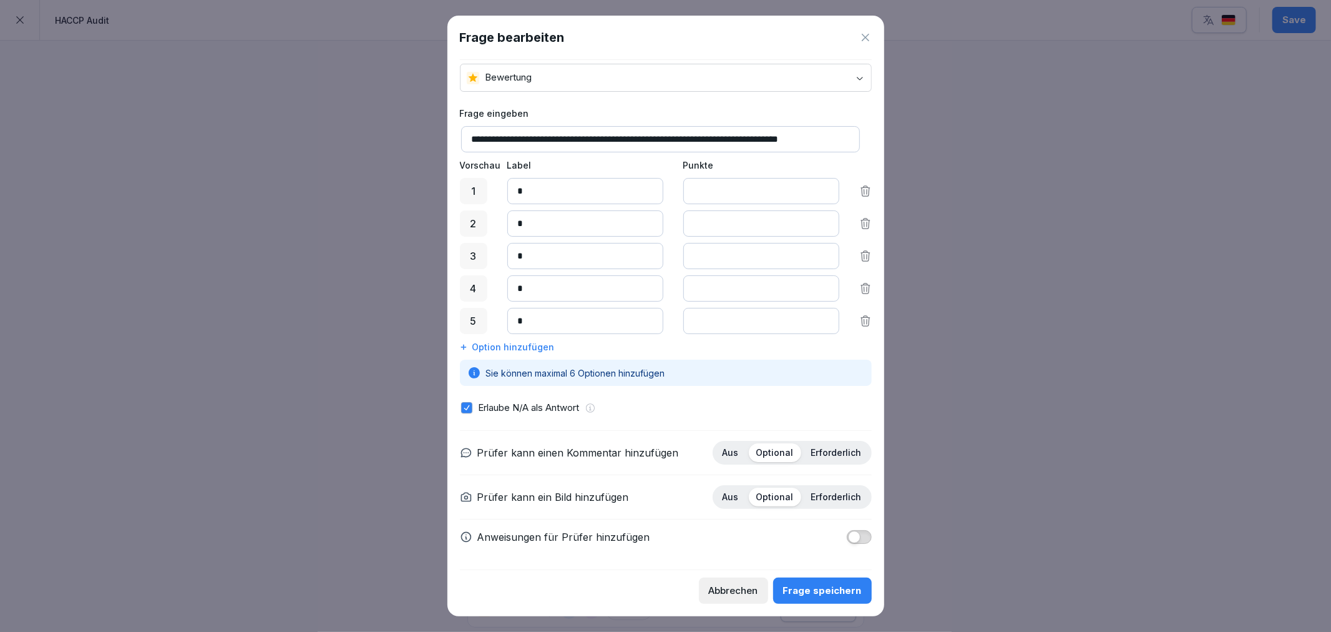
type input "**********"
click at [842, 588] on div "Frage speichern" at bounding box center [822, 590] width 79 height 14
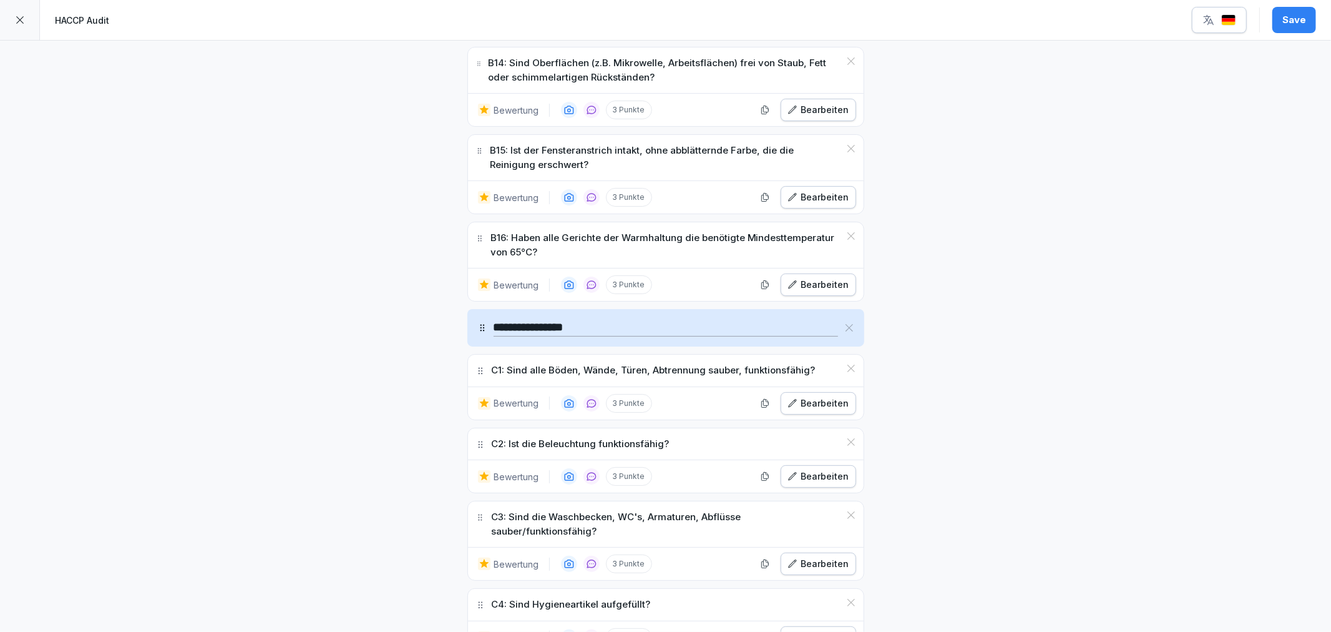
scroll to position [2080, 0]
click at [1300, 16] on div "Save" at bounding box center [1294, 20] width 24 height 14
click at [22, 14] on div at bounding box center [20, 20] width 40 height 40
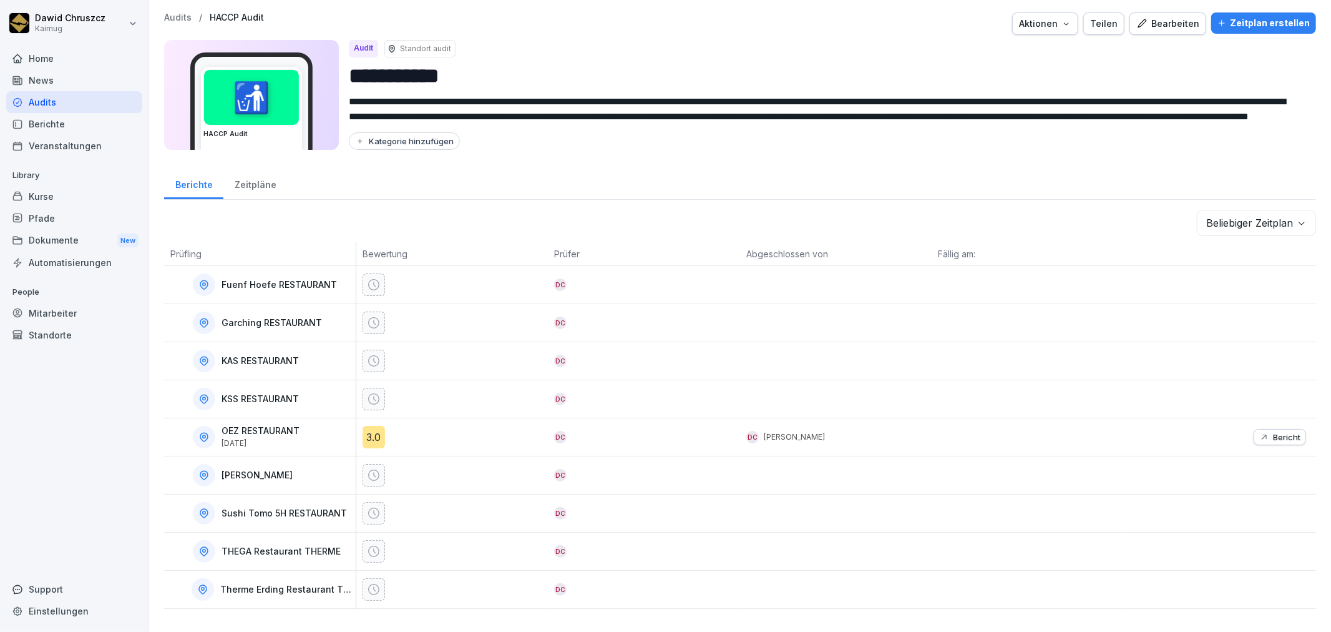
click at [256, 188] on div "Zeitpläne" at bounding box center [255, 183] width 64 height 32
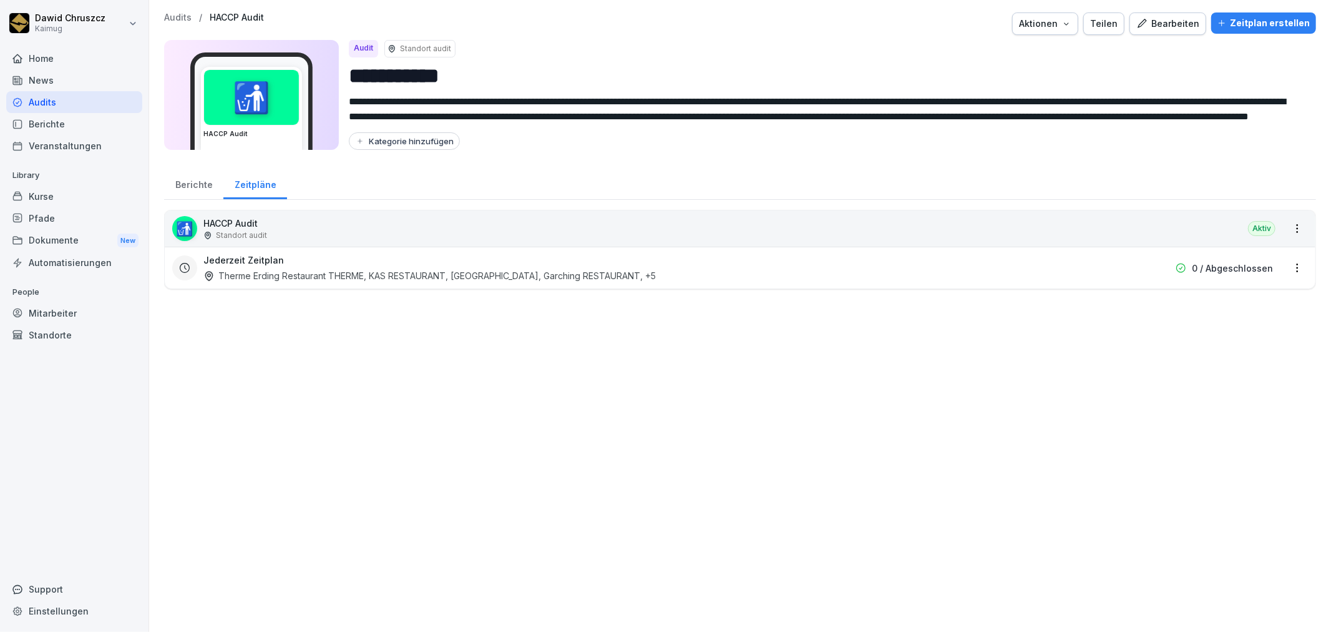
click at [193, 187] on div "Berichte" at bounding box center [193, 183] width 59 height 32
